Goal: Task Accomplishment & Management: Manage account settings

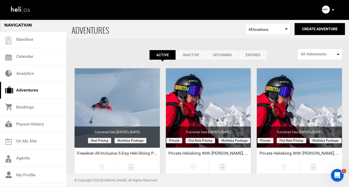
click at [251, 55] on link "Expired" at bounding box center [253, 55] width 29 height 10
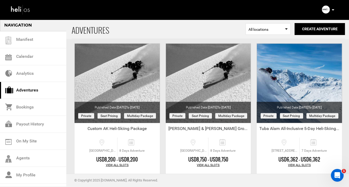
scroll to position [325, 0]
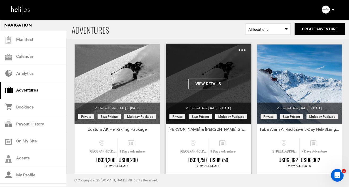
click at [243, 49] on img at bounding box center [242, 50] width 7 height 2
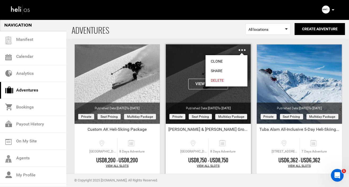
click at [216, 79] on link "Delete" at bounding box center [226, 81] width 42 height 10
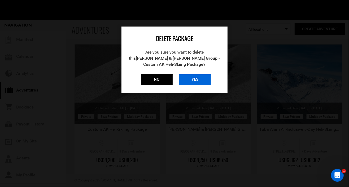
click at [196, 79] on input "YES" at bounding box center [195, 79] width 32 height 11
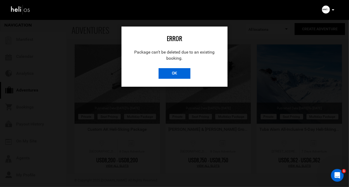
click at [182, 73] on input "OK" at bounding box center [175, 73] width 32 height 11
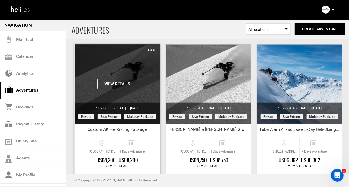
click at [150, 50] on img at bounding box center [151, 50] width 7 height 2
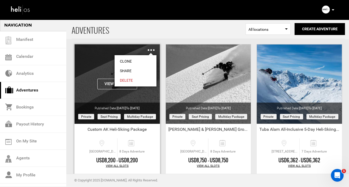
click at [130, 78] on link "Delete" at bounding box center [136, 81] width 42 height 10
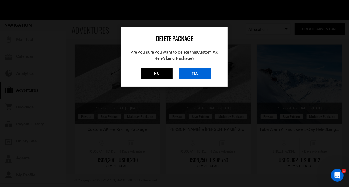
click at [195, 76] on input "YES" at bounding box center [195, 73] width 32 height 11
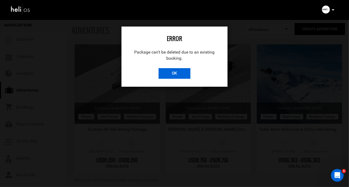
click at [179, 71] on input "OK" at bounding box center [175, 73] width 32 height 11
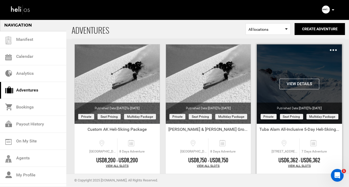
click at [334, 50] on img at bounding box center [333, 50] width 7 height 2
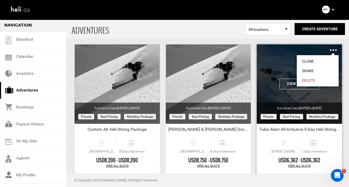
click at [310, 78] on link "Delete" at bounding box center [318, 81] width 42 height 10
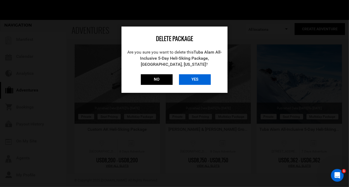
click at [200, 80] on input "YES" at bounding box center [195, 79] width 32 height 11
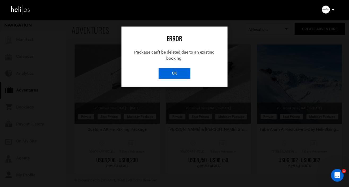
click at [164, 73] on input "OK" at bounding box center [175, 73] width 32 height 11
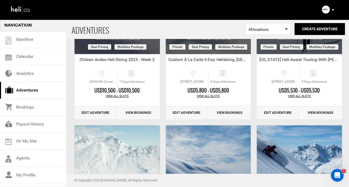
scroll to position [0, 0]
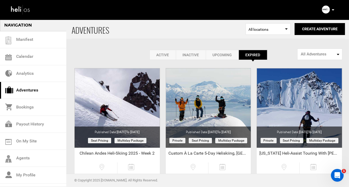
click at [183, 54] on link "Inactive" at bounding box center [191, 55] width 30 height 10
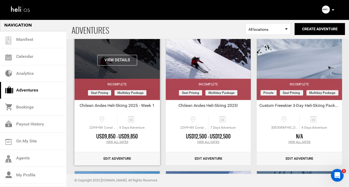
scroll to position [49, 0]
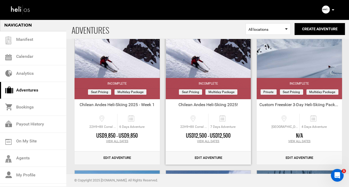
click at [214, 157] on link "Edit Adventure" at bounding box center [208, 157] width 85 height 13
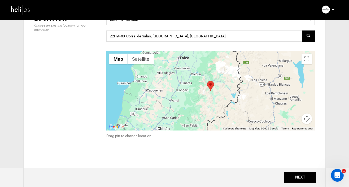
scroll to position [105, 0]
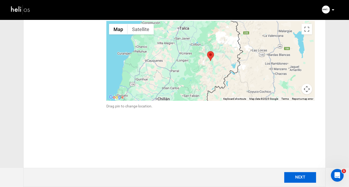
click at [301, 177] on button "NEXT" at bounding box center [300, 177] width 32 height 11
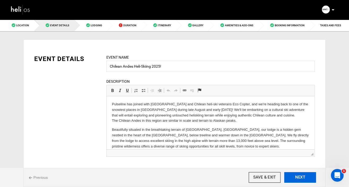
click at [301, 177] on button "NEXT" at bounding box center [300, 177] width 32 height 11
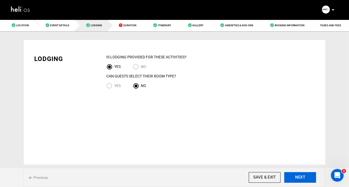
click at [301, 177] on button "NEXT" at bounding box center [300, 177] width 32 height 11
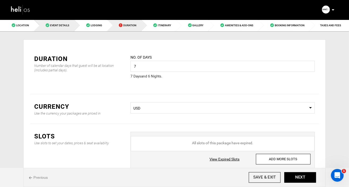
click at [59, 27] on span "Event Details" at bounding box center [59, 25] width 19 height 3
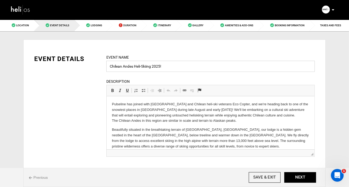
click at [164, 67] on input "Chilean Andes Heli-Skiing 2025!" at bounding box center [210, 66] width 208 height 11
type input "Chilean Andes Heli-Skiing 2026 - Semi Private"
click at [218, 109] on p "Pulseline has joined with [GEOGRAPHIC_DATA] and Chilean heli-ski veterans Eco C…" at bounding box center [210, 112] width 197 height 22
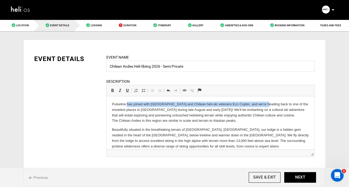
drag, startPoint x: 261, startPoint y: 104, endPoint x: 127, endPoint y: 104, distance: 133.9
click at [127, 104] on p "Pulseline has joined with [GEOGRAPHIC_DATA] and Chilean heli-ski veterans Eco C…" at bounding box center [210, 112] width 197 height 22
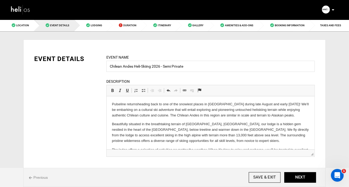
click at [159, 104] on p "Pulseline returns heading back to one of the snowiest places in [GEOGRAPHIC_DAT…" at bounding box center [210, 109] width 197 height 16
drag, startPoint x: 188, startPoint y: 104, endPoint x: 152, endPoint y: 104, distance: 35.3
click at [152, 104] on p "Pulseline returns to one of the snowiest places in [GEOGRAPHIC_DATA] during lat…" at bounding box center [210, 109] width 197 height 16
click at [160, 104] on p "Pulseline returns to one of [GEOGRAPHIC_DATA] during late August and early [DAT…" at bounding box center [210, 109] width 197 height 16
click at [153, 105] on p "Pulseline returns to one of Chile's snowiest zones during late August and early…" at bounding box center [210, 109] width 197 height 16
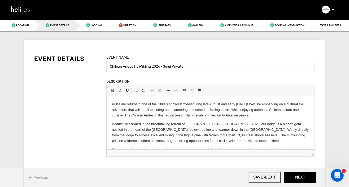
click at [168, 105] on p "Pulseline returns to one of the Chile's snowiest zones during late August and e…" at bounding box center [210, 109] width 197 height 16
click at [178, 104] on p "Pulseline returns to one of Chile's snowiest zones during late August and early…" at bounding box center [210, 109] width 197 height 16
click at [193, 116] on p "Pulseline returns to one of Chile's snowiest and most remote zones during late …" at bounding box center [210, 109] width 197 height 16
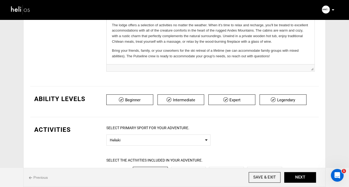
scroll to position [85, 0]
click at [132, 100] on input "checkbox" at bounding box center [129, 99] width 47 height 11
checkbox input "false"
click at [289, 98] on input "checkbox" at bounding box center [283, 99] width 47 height 11
checkbox input "false"
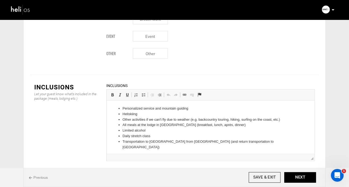
scroll to position [631, 0]
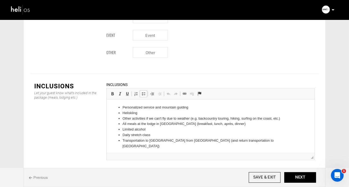
click at [124, 107] on li "Personalized service and mountain guiding" at bounding box center [210, 108] width 176 height 6
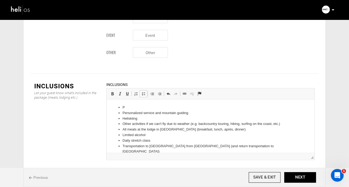
click at [131, 107] on li "P" at bounding box center [210, 108] width 176 height 6
drag, startPoint x: 140, startPoint y: 119, endPoint x: 212, endPoint y: 190, distance: 101.2
click at [106, 119] on html "Heliskiing Personalized service and mountain guiding Heliskiing Other activitie…" at bounding box center [210, 129] width 208 height 60
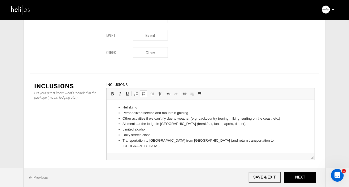
click at [165, 132] on li "Limited alcohol" at bounding box center [210, 130] width 176 height 6
click at [160, 136] on li "Daily stretch class" at bounding box center [210, 135] width 176 height 6
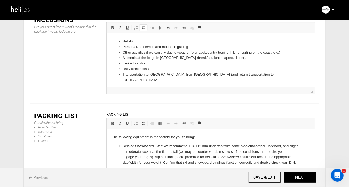
scroll to position [699, 0]
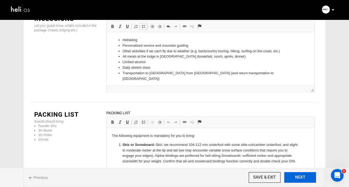
click at [294, 176] on button "NEXT" at bounding box center [300, 177] width 32 height 11
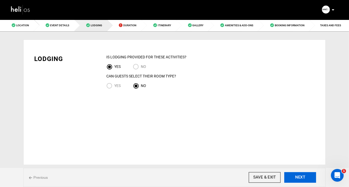
click at [294, 176] on button "NEXT" at bounding box center [300, 177] width 32 height 11
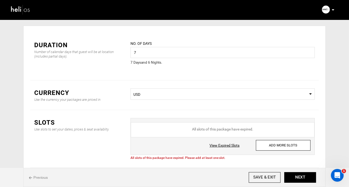
scroll to position [14, 0]
click at [270, 145] on input "ADD MORE SLOTS" at bounding box center [283, 145] width 55 height 11
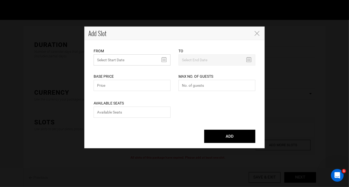
click at [163, 60] on input "text" at bounding box center [132, 59] width 77 height 11
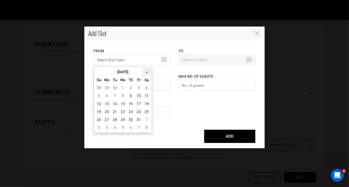
click at [146, 72] on th "»" at bounding box center [147, 72] width 8 height 8
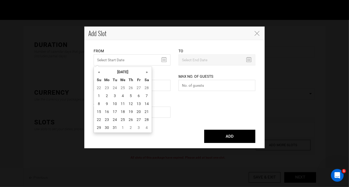
click at [146, 72] on th "»" at bounding box center [147, 72] width 8 height 8
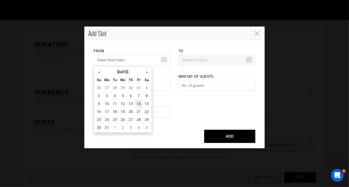
click at [140, 102] on td "14" at bounding box center [139, 104] width 8 height 8
type input "[DATE]"
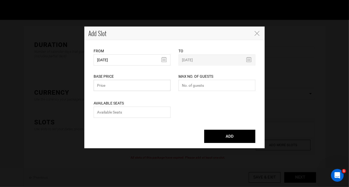
click at [127, 85] on input "text" at bounding box center [132, 85] width 77 height 11
type input "12650"
type input "8"
click at [134, 112] on input "number" at bounding box center [132, 112] width 77 height 11
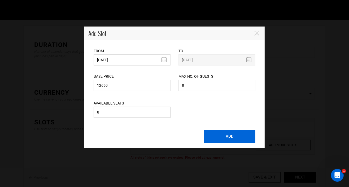
type input "8"
click at [226, 137] on button "ADD" at bounding box center [229, 136] width 51 height 13
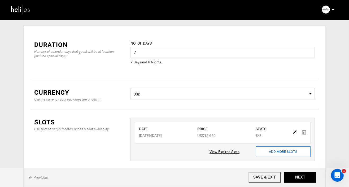
click at [277, 151] on input "ADD MORE SLOTS" at bounding box center [283, 151] width 55 height 11
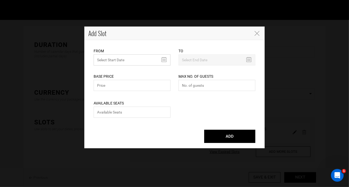
click at [163, 59] on input "text" at bounding box center [132, 59] width 77 height 11
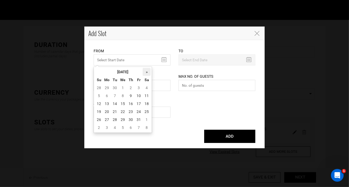
click at [146, 72] on th "»" at bounding box center [147, 72] width 8 height 8
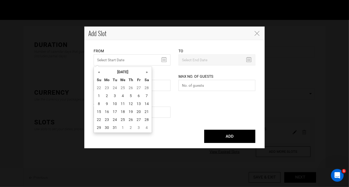
click at [146, 72] on th "»" at bounding box center [147, 72] width 8 height 8
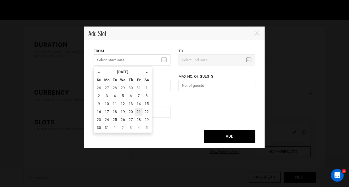
click at [138, 111] on td "21" at bounding box center [139, 112] width 8 height 8
type input "[DATE]"
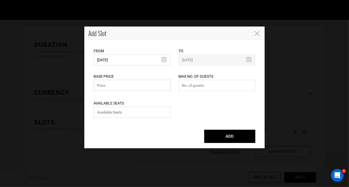
click at [152, 86] on input "text" at bounding box center [132, 85] width 77 height 11
type input "12650"
type input "8"
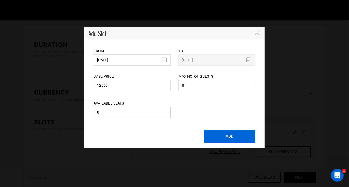
type input "8"
click at [230, 138] on button "ADD" at bounding box center [229, 136] width 51 height 13
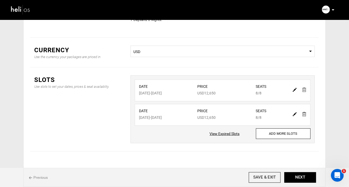
scroll to position [66, 0]
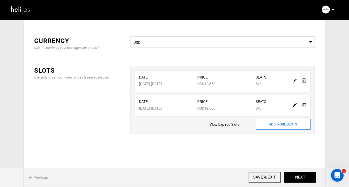
click at [279, 123] on input "ADD MORE SLOTS" at bounding box center [283, 124] width 55 height 11
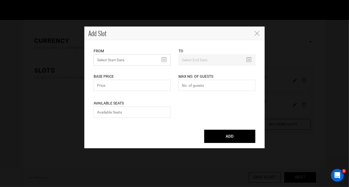
click at [164, 61] on input "MINIMUM NUMBER OF NIGHTS" at bounding box center [132, 59] width 77 height 11
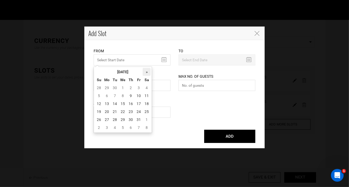
click at [147, 72] on th "»" at bounding box center [147, 72] width 8 height 8
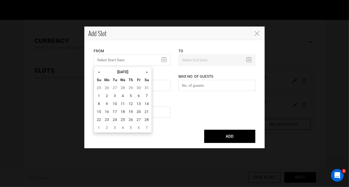
click at [147, 72] on th "»" at bounding box center [147, 72] width 8 height 8
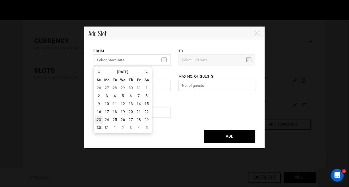
click at [100, 118] on td "23" at bounding box center [99, 120] width 8 height 8
type input "[DATE]"
click at [164, 58] on input "[DATE]" at bounding box center [132, 59] width 77 height 11
click at [137, 120] on td "28" at bounding box center [139, 120] width 8 height 8
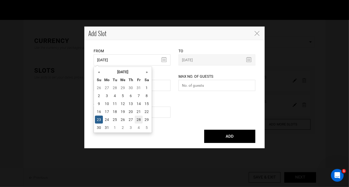
type input "[DATE]"
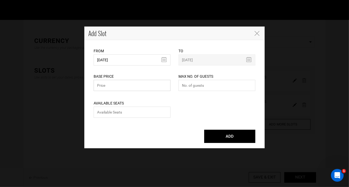
click at [129, 85] on input "text" at bounding box center [132, 85] width 77 height 11
type input "12650"
click at [199, 85] on input "number" at bounding box center [216, 85] width 77 height 11
type input "8"
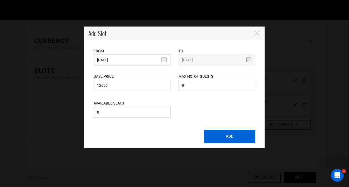
type input "8"
click at [231, 136] on button "ADD" at bounding box center [229, 136] width 51 height 13
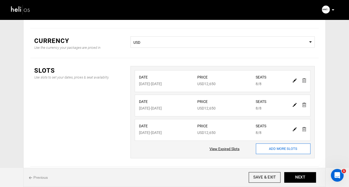
click at [276, 150] on input "ADD MORE SLOTS" at bounding box center [283, 148] width 55 height 11
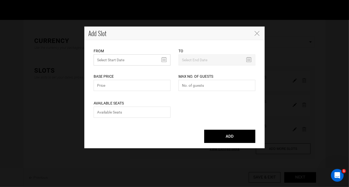
click at [163, 60] on input "MINIMUM NUMBER OF NIGHTS" at bounding box center [132, 59] width 77 height 11
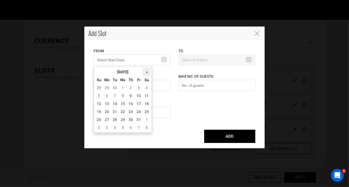
click at [145, 72] on th "»" at bounding box center [147, 72] width 8 height 8
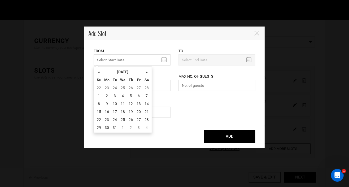
click at [145, 72] on th "»" at bounding box center [147, 72] width 8 height 8
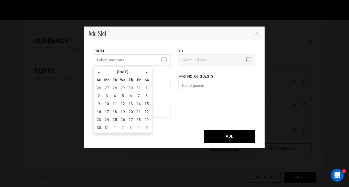
click at [145, 72] on th "»" at bounding box center [147, 72] width 8 height 8
click at [135, 92] on td "11" at bounding box center [139, 96] width 8 height 8
type input "[DATE]"
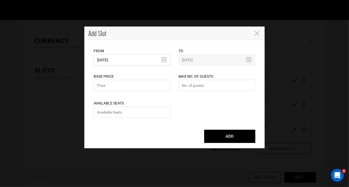
click at [163, 59] on input "[DATE]" at bounding box center [132, 59] width 77 height 11
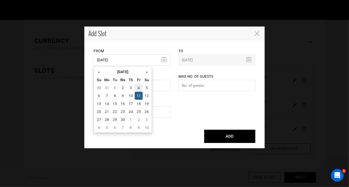
click at [139, 89] on td "4" at bounding box center [139, 88] width 8 height 8
type input "[DATE]"
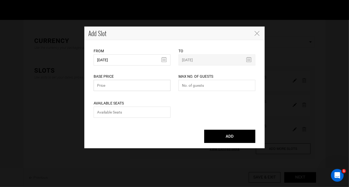
click at [121, 87] on input "text" at bounding box center [132, 85] width 77 height 11
type input "12650"
type input "8"
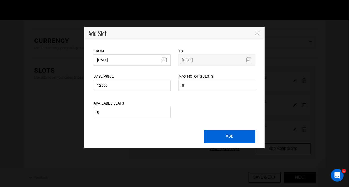
click at [229, 139] on button "ADD" at bounding box center [229, 136] width 51 height 13
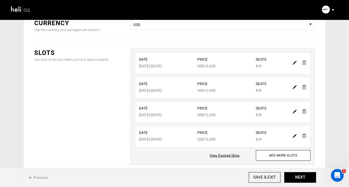
scroll to position [90, 0]
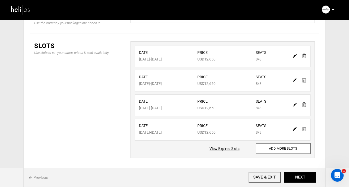
click at [37, 177] on span "Previous" at bounding box center [38, 177] width 19 height 5
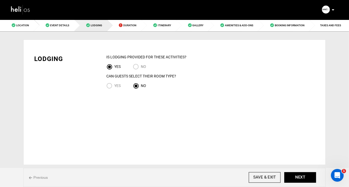
click at [37, 177] on span "Previous" at bounding box center [38, 177] width 19 height 5
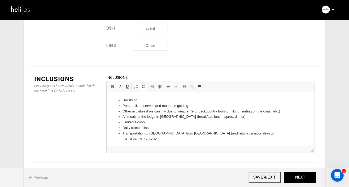
scroll to position [640, 0]
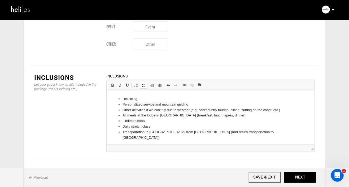
click at [140, 98] on li "Heliskiing" at bounding box center [210, 99] width 176 height 6
click at [266, 132] on li "Transportation to [GEOGRAPHIC_DATA] from [GEOGRAPHIC_DATA] (and return transpor…" at bounding box center [210, 134] width 176 height 11
click at [121, 141] on html "Heliskiing with 6.0 flight hours and 6 days to utilize your flight hours Person…" at bounding box center [210, 118] width 208 height 55
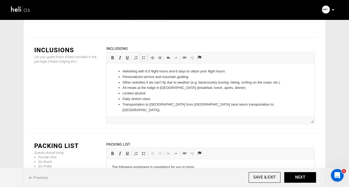
scroll to position [667, 0]
click at [298, 178] on button "NEXT" at bounding box center [300, 177] width 32 height 11
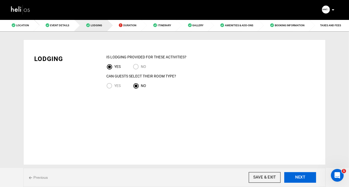
click at [298, 178] on button "NEXT" at bounding box center [300, 177] width 32 height 11
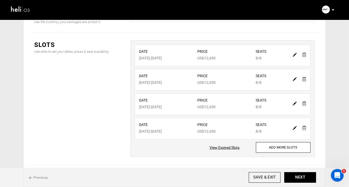
scroll to position [93, 0]
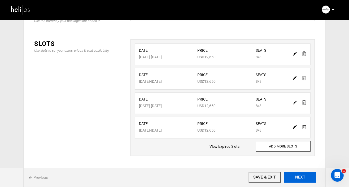
click at [299, 180] on button "NEXT" at bounding box center [300, 177] width 32 height 11
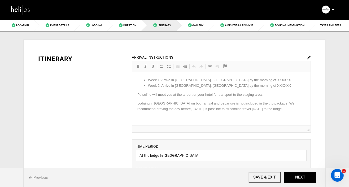
click at [309, 57] on img at bounding box center [309, 57] width 4 height 4
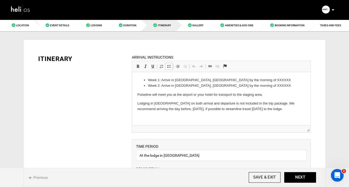
click at [159, 80] on li "Week 1: Arrive in [GEOGRAPHIC_DATA], [GEOGRAPHIC_DATA] by the morning of XXXXXX" at bounding box center [221, 80] width 147 height 6
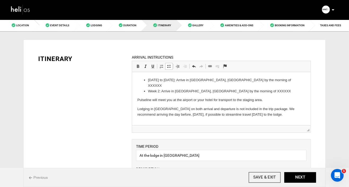
click at [253, 79] on li "[DATE] to [DATE]: Arrive in [GEOGRAPHIC_DATA], [GEOGRAPHIC_DATA] by the morning…" at bounding box center [221, 82] width 147 height 11
click at [221, 80] on li "[DATE] to [DATE]: Arrive in [GEOGRAPHIC_DATA], [GEOGRAPHIC_DATA] by the morning…" at bounding box center [221, 82] width 147 height 11
drag, startPoint x: 258, startPoint y: 79, endPoint x: 238, endPoint y: 78, distance: 20.2
click at [238, 78] on li "[DATE] to [DATE]: Arrive in [GEOGRAPHIC_DATA], [GEOGRAPHIC_DATA] by early morni…" at bounding box center [221, 82] width 147 height 11
click at [159, 88] on li "Week 2: Arrive in [GEOGRAPHIC_DATA], [GEOGRAPHIC_DATA] by the morning of XXXXXX" at bounding box center [221, 91] width 147 height 6
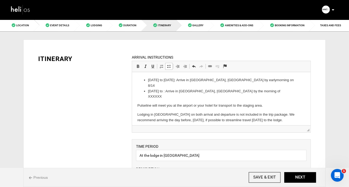
click at [169, 80] on li "[DATE] to [DATE]: Arrive in [GEOGRAPHIC_DATA], [GEOGRAPHIC_DATA] by early morni…" at bounding box center [221, 82] width 147 height 11
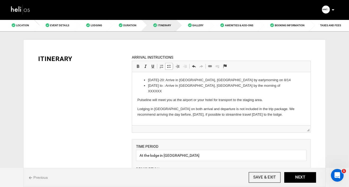
click at [167, 86] on li "[DATE] to : Arrive in [GEOGRAPHIC_DATA], [GEOGRAPHIC_DATA] by the morning of XX…" at bounding box center [221, 88] width 147 height 11
click at [172, 85] on li "[DATE]-[DATE] : Arrive in [GEOGRAPHIC_DATA], [GEOGRAPHIC_DATA] by the morning o…" at bounding box center [221, 88] width 147 height 11
click at [255, 84] on li "[DATE]-[DATE]: Arrive in [GEOGRAPHIC_DATA], [GEOGRAPHIC_DATA] by the morning of…" at bounding box center [221, 88] width 147 height 11
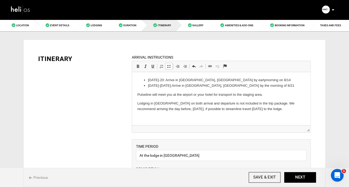
click at [269, 80] on li "[DATE]- [DATE]: Arrive in [GEOGRAPHIC_DATA], [GEOGRAPHIC_DATA] by early morning…" at bounding box center [221, 80] width 147 height 6
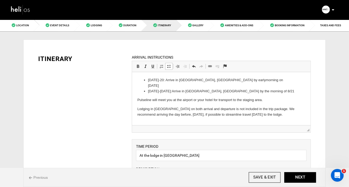
click at [263, 88] on li "[DATE]-[DATE]: Arrive in [GEOGRAPHIC_DATA], [GEOGRAPHIC_DATA] by the morning of…" at bounding box center [221, 91] width 147 height 6
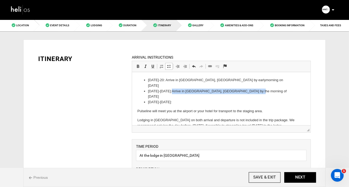
drag, startPoint x: 247, startPoint y: 85, endPoint x: 170, endPoint y: 84, distance: 76.6
click at [170, 88] on li "[DATE]-[DATE]: Arrive in [GEOGRAPHIC_DATA], [GEOGRAPHIC_DATA] by the morning of…" at bounding box center [221, 93] width 147 height 11
copy li "Arrive in [GEOGRAPHIC_DATA], [GEOGRAPHIC_DATA] by the morning of [DATE]"
click at [190, 99] on li "[DATE]-[DATE]:" at bounding box center [221, 102] width 147 height 6
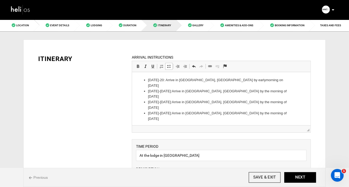
click at [252, 110] on li "[DATE]-[DATE]: Arrive in [GEOGRAPHIC_DATA], [GEOGRAPHIC_DATA] by the morning of…" at bounding box center [221, 115] width 147 height 11
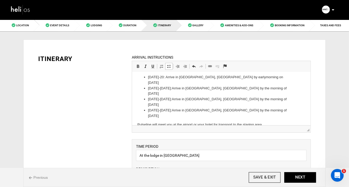
click at [182, 122] on p "Pulseline will meet you at the airport or your hotel for transport to the stagi…" at bounding box center [221, 125] width 168 height 6
click at [261, 122] on p "Pulseline will meet you at [PERSON_NAME] [PERSON_NAME] International A [GEOGRAP…" at bounding box center [221, 127] width 168 height 11
click at [249, 107] on li "[DATE]-[DATE]: Arrive in [GEOGRAPHIC_DATA], [GEOGRAPHIC_DATA] by the morning of…" at bounding box center [221, 112] width 147 height 11
click at [157, 122] on p "Pulseline will meet you at [PERSON_NAME] [PERSON_NAME] International A [GEOGRAP…" at bounding box center [221, 127] width 168 height 11
click at [266, 122] on p "Pulseline will meet you at [PERSON_NAME][GEOGRAPHIC_DATA][PERSON_NAME] A [GEOGR…" at bounding box center [221, 127] width 168 height 11
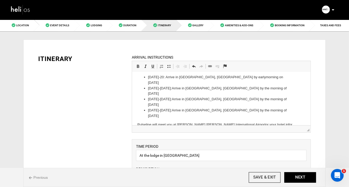
scroll to position [0, 0]
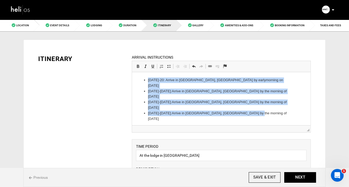
drag, startPoint x: 255, startPoint y: 97, endPoint x: 121, endPoint y: 78, distance: 134.4
click at [132, 78] on html "[DATE]- [DATE]: Arrive in [GEOGRAPHIC_DATA], [GEOGRAPHIC_DATA] by early morning…" at bounding box center [221, 114] width 178 height 84
click at [170, 65] on span at bounding box center [169, 66] width 4 height 4
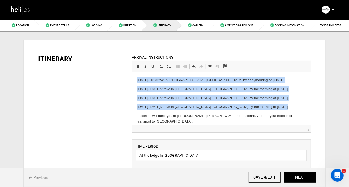
click at [167, 96] on p "[DATE]-[DATE]: Arrive in [GEOGRAPHIC_DATA], [GEOGRAPHIC_DATA] by the morning of…" at bounding box center [221, 98] width 168 height 6
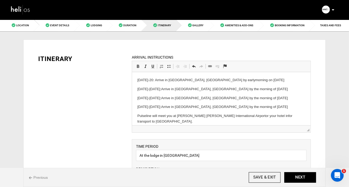
click at [161, 81] on p "[DATE]- [DATE]: Arrive in [GEOGRAPHIC_DATA], [GEOGRAPHIC_DATA] by early morning…" at bounding box center [221, 80] width 168 height 6
click at [162, 88] on p "[DATE]-[DATE]: Arrive in [GEOGRAPHIC_DATA], [GEOGRAPHIC_DATA] by the morning of…" at bounding box center [221, 89] width 168 height 6
click at [177, 98] on p "[DATE]-[DATE]: Arrive in [GEOGRAPHIC_DATA], [GEOGRAPHIC_DATA] by the morning of…" at bounding box center [221, 98] width 168 height 6
click at [165, 107] on p "[DATE]-[DATE]: Arrive in [GEOGRAPHIC_DATA], [GEOGRAPHIC_DATA] by the morning of…" at bounding box center [221, 107] width 168 height 6
click at [208, 89] on p "[DATE]-[DATE]: a rrive in [GEOGRAPHIC_DATA], [GEOGRAPHIC_DATA] by the morning o…" at bounding box center [221, 89] width 168 height 6
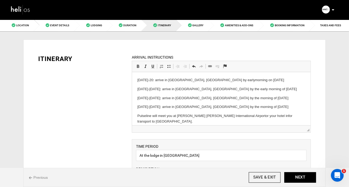
click at [223, 98] on p "[DATE]-[DATE]: a rrive in [GEOGRAPHIC_DATA], [GEOGRAPHIC_DATA] by the morning o…" at bounding box center [221, 98] width 168 height 6
click at [212, 107] on p "[DATE]-[DATE]: a rrive in [GEOGRAPHIC_DATA], [GEOGRAPHIC_DATA] by the morning o…" at bounding box center [221, 107] width 168 height 6
click at [213, 107] on p "[DATE]-[DATE]: a rrive in [GEOGRAPHIC_DATA], [GEOGRAPHIC_DATA] by the early mor…" at bounding box center [221, 107] width 168 height 6
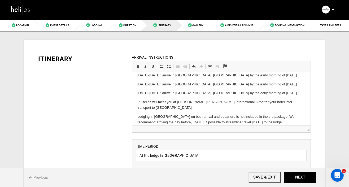
scroll to position [19, 0]
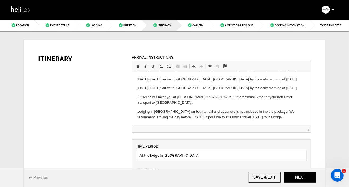
click at [265, 98] on p "Pulseline will meet you at [PERSON_NAME][GEOGRAPHIC_DATA][PERSON_NAME] A [GEOGR…" at bounding box center [221, 99] width 168 height 11
click at [235, 104] on p "Pulseline will meet you at [PERSON_NAME][GEOGRAPHIC_DATA][PERSON_NAME] A [GEOGR…" at bounding box center [221, 99] width 168 height 11
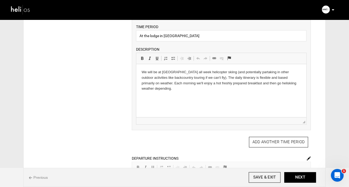
scroll to position [121, 0]
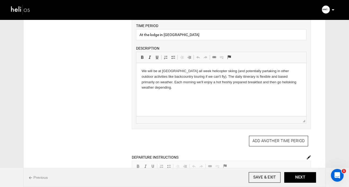
click at [244, 81] on p "We will be at [GEOGRAPHIC_DATA] all week helicopter skiing (and potentially par…" at bounding box center [220, 79] width 159 height 22
click at [217, 88] on p "We will be at [GEOGRAPHIC_DATA] all week helicopter skiing (and potentially par…" at bounding box center [220, 79] width 159 height 22
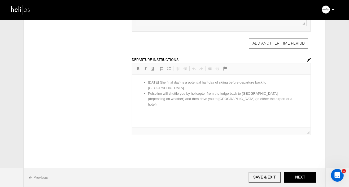
scroll to position [218, 0]
click at [308, 59] on img at bounding box center [309, 60] width 4 height 4
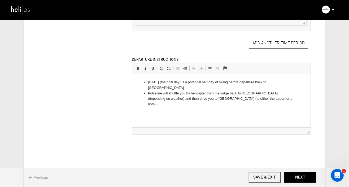
drag, startPoint x: 239, startPoint y: 93, endPoint x: 126, endPoint y: 82, distance: 112.9
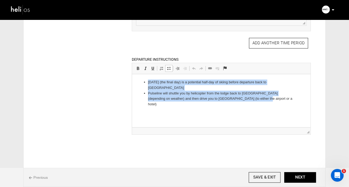
drag, startPoint x: 237, startPoint y: 92, endPoint x: 125, endPoint y: 81, distance: 112.7
click at [132, 81] on html "[DATE] (the final day) is a potential half-day of skiing before departure back …" at bounding box center [221, 93] width 178 height 38
click at [169, 68] on span at bounding box center [169, 68] width 4 height 4
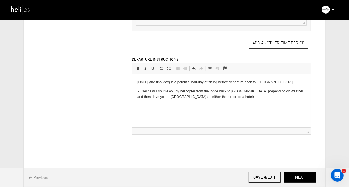
click at [152, 84] on p "[DATE] (the final day) is a potential half-day of skiing before departure back …" at bounding box center [221, 82] width 168 height 6
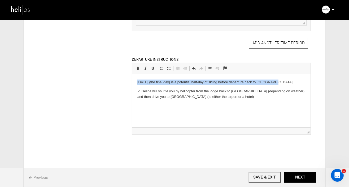
drag, startPoint x: 282, startPoint y: 80, endPoint x: 106, endPoint y: 81, distance: 176.6
click at [132, 81] on html "[DATE] (the final day) is a potential half-day of skiing before departure back …" at bounding box center [221, 89] width 178 height 30
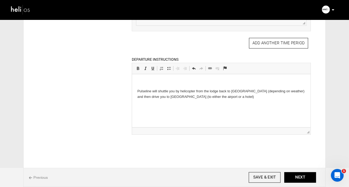
click at [137, 91] on p "Pulseline will shuttle you by helicopter from the lodge back to [GEOGRAPHIC_DAT…" at bounding box center [221, 93] width 168 height 11
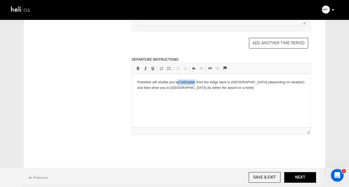
drag, startPoint x: 195, startPoint y: 82, endPoint x: 176, endPoint y: 82, distance: 18.8
click at [176, 82] on p "Pulseline will shuttle you by helicopter from the lodge back to [GEOGRAPHIC_DAT…" at bounding box center [221, 84] width 168 height 11
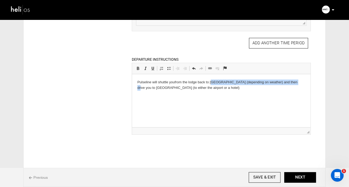
drag, startPoint x: 290, startPoint y: 82, endPoint x: 211, endPoint y: 80, distance: 78.7
click at [211, 80] on p "Pulseline will shuttle you from the lodge back to [GEOGRAPHIC_DATA] (depending …" at bounding box center [221, 84] width 168 height 11
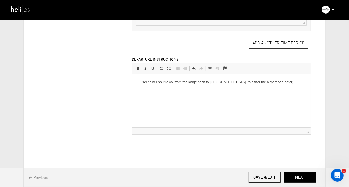
click at [226, 82] on p "Pulseline will shuttle you from the lodge back to [GEOGRAPHIC_DATA] (to either …" at bounding box center [221, 82] width 168 height 6
click at [273, 82] on p "Pulseline will shuttle you from the lodge back to [GEOGRAPHIC_DATA] to either t…" at bounding box center [221, 82] width 168 height 6
click at [297, 176] on button "NEXT" at bounding box center [300, 177] width 32 height 11
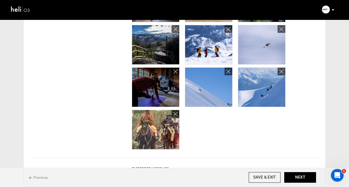
scroll to position [329, 0]
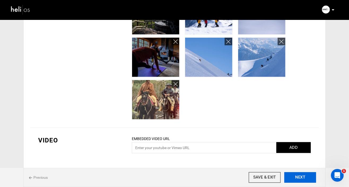
click at [302, 177] on button "NEXT" at bounding box center [300, 177] width 32 height 11
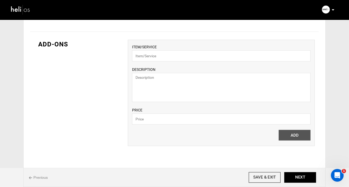
scroll to position [375, 0]
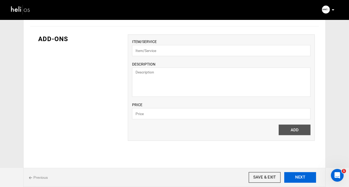
click at [300, 177] on button "NEXT" at bounding box center [300, 177] width 32 height 11
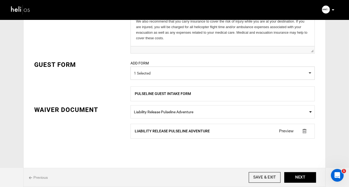
scroll to position [233, 0]
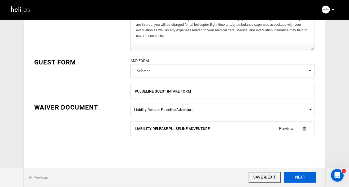
click at [303, 178] on button "NEXT" at bounding box center [300, 177] width 32 height 11
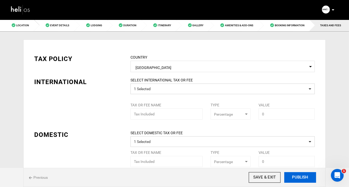
click at [302, 177] on button "PUBLISH" at bounding box center [300, 177] width 32 height 11
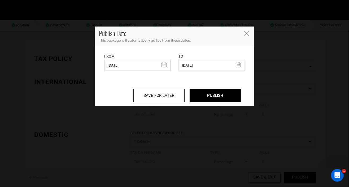
click at [163, 63] on input "[DATE]" at bounding box center [137, 65] width 66 height 11
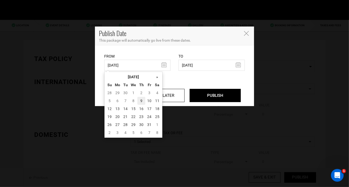
click at [142, 101] on td "9" at bounding box center [141, 101] width 8 height 8
type input "[DATE]"
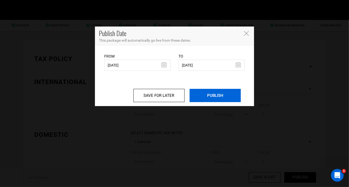
click at [214, 97] on input "PUBLISH" at bounding box center [215, 95] width 51 height 13
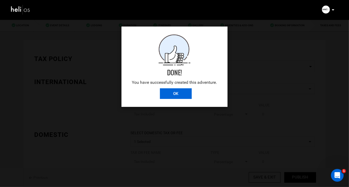
click at [170, 95] on input "OK" at bounding box center [176, 93] width 32 height 11
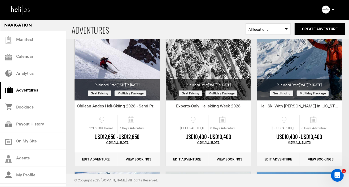
scroll to position [499, 0]
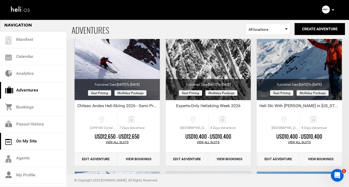
click at [29, 142] on link "On My Site" at bounding box center [33, 141] width 66 height 17
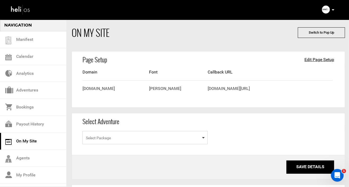
click at [124, 135] on span "Select Package" at bounding box center [144, 137] width 125 height 13
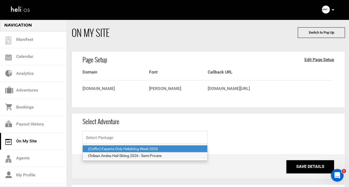
click at [123, 156] on div "Chilean Andes Heli-Skiing 2026 - Semi Private" at bounding box center [145, 155] width 114 height 5
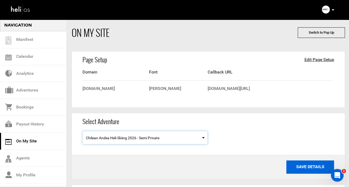
click at [302, 167] on button "Save Details" at bounding box center [310, 166] width 48 height 13
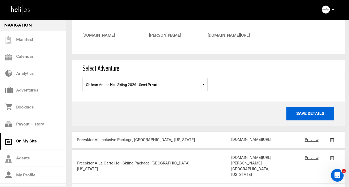
scroll to position [54, 0]
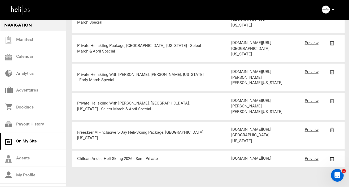
scroll to position [1111, 0]
click at [310, 156] on link "Preview" at bounding box center [312, 158] width 14 height 5
click at [25, 91] on link "Adventures" at bounding box center [33, 90] width 66 height 17
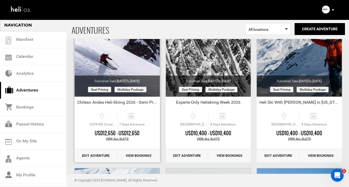
scroll to position [504, 0]
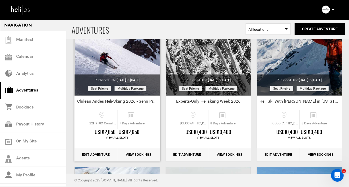
click at [92, 153] on link "Edit Adventure" at bounding box center [95, 154] width 43 height 13
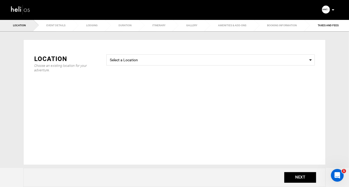
type input "Chilean Andes Heli-Skiing 2026 - Semi Private"
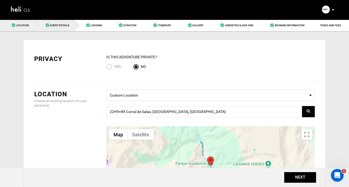
click at [55, 25] on span "Event Details" at bounding box center [59, 25] width 19 height 3
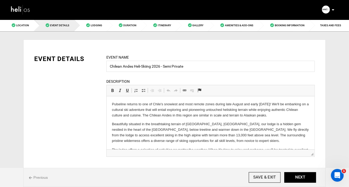
click at [233, 104] on p "Pulseline returns to one of Chile's snowiest and most remote zones during late …" at bounding box center [210, 109] width 197 height 16
click at [249, 104] on p "Pulseline returns to one of Chile's snowiest and most remote zones from mid- Au…" at bounding box center [210, 109] width 197 height 16
click at [213, 124] on p "Beautifully situated in the breathtaking terrain of [GEOGRAPHIC_DATA], [GEOGRAP…" at bounding box center [210, 132] width 197 height 22
click at [192, 109] on p "Pulseline returns to one of Chile's snowiest and most remote zones from mid- Au…" at bounding box center [210, 109] width 197 height 16
click at [279, 115] on p "Pulseline returns to one of Chile's snowiest and most remote zones from mid- Au…" at bounding box center [210, 109] width 197 height 16
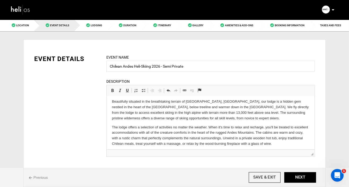
scroll to position [23, 0]
click at [200, 118] on p "Beautifully situated in the breathtaking terrain of [GEOGRAPHIC_DATA], [GEOGRAP…" at bounding box center [210, 109] width 197 height 22
click at [198, 129] on p "The lodge offers a selection of activities no matter the weather. When it's tim…" at bounding box center [210, 135] width 197 height 22
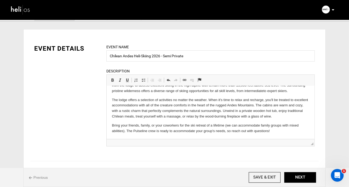
scroll to position [14, 0]
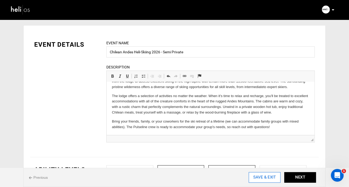
click at [263, 176] on input "SAVE & EXIT" at bounding box center [265, 177] width 32 height 11
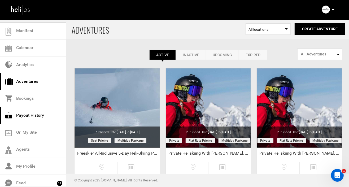
scroll to position [10, 0]
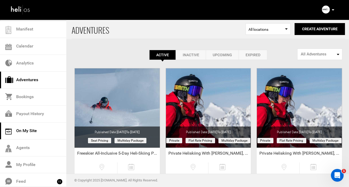
click at [27, 130] on link "On My Site" at bounding box center [33, 130] width 66 height 17
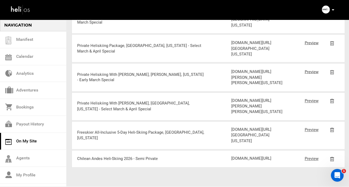
scroll to position [1111, 0]
drag, startPoint x: 266, startPoint y: 159, endPoint x: 232, endPoint y: 131, distance: 43.9
click at [232, 156] on div "[DOMAIN_NAME][URL]" at bounding box center [256, 159] width 51 height 6
copy div "[DOMAIN_NAME][URL]"
